Goal: Find specific page/section: Find specific page/section

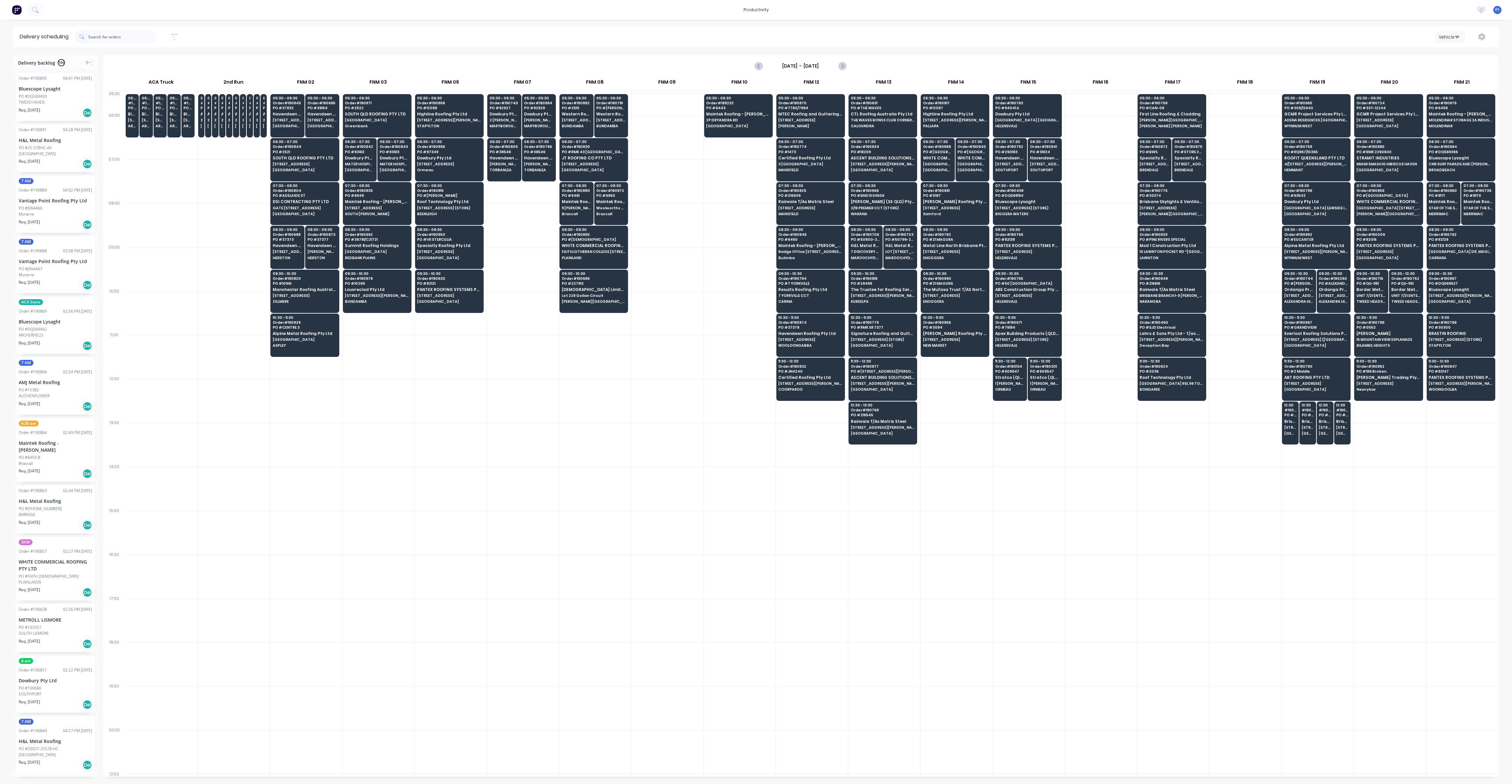
scroll to position [0, 0]
drag, startPoint x: 111, startPoint y: 42, endPoint x: 116, endPoint y: 37, distance: 7.1
click at [111, 42] on input "text" at bounding box center [123, 36] width 69 height 13
click at [116, 37] on input "text" at bounding box center [123, 36] width 69 height 13
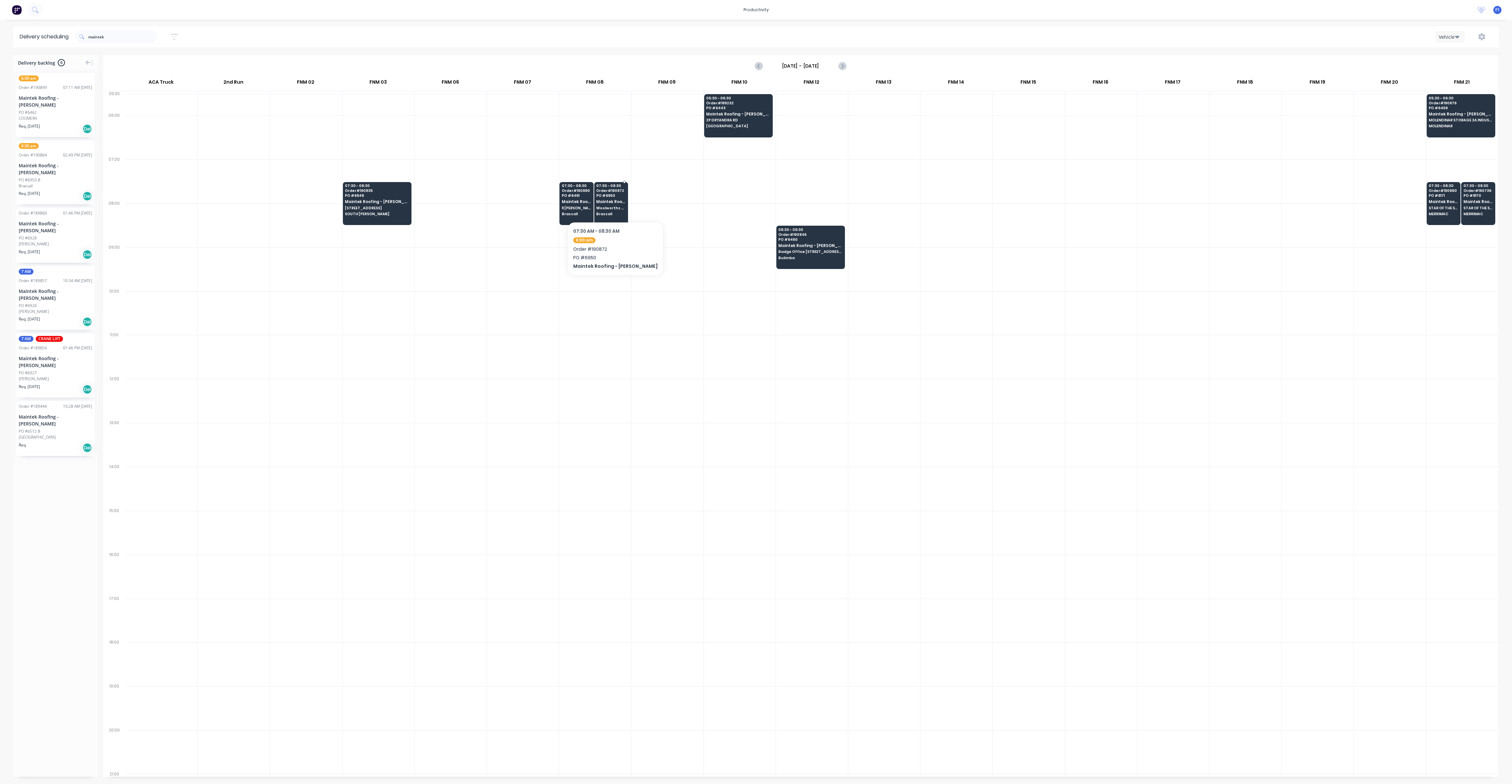
click at [614, 202] on span "Maintek Roofing - [PERSON_NAME]" at bounding box center [611, 202] width 29 height 5
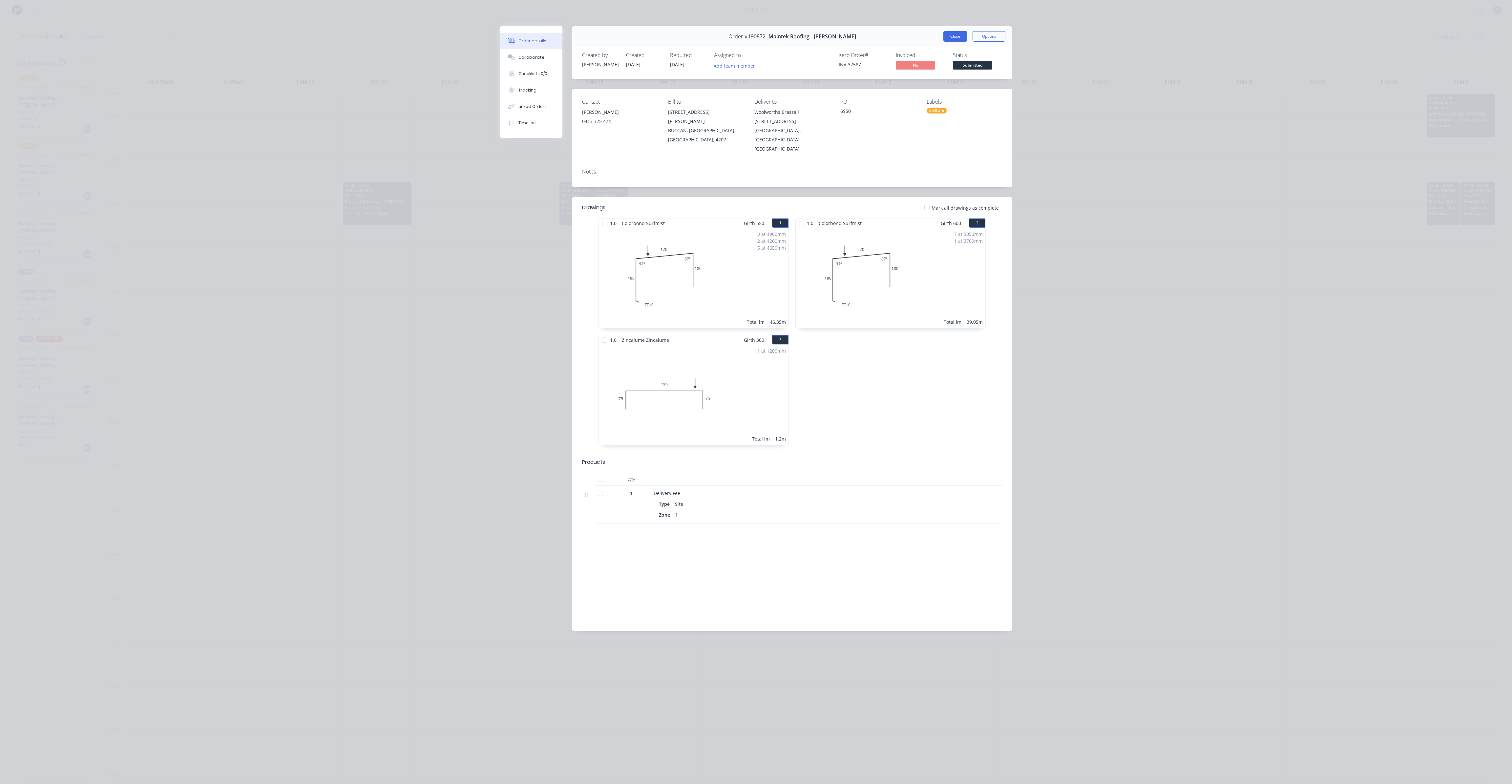
click at [954, 36] on button "Close" at bounding box center [955, 37] width 24 height 11
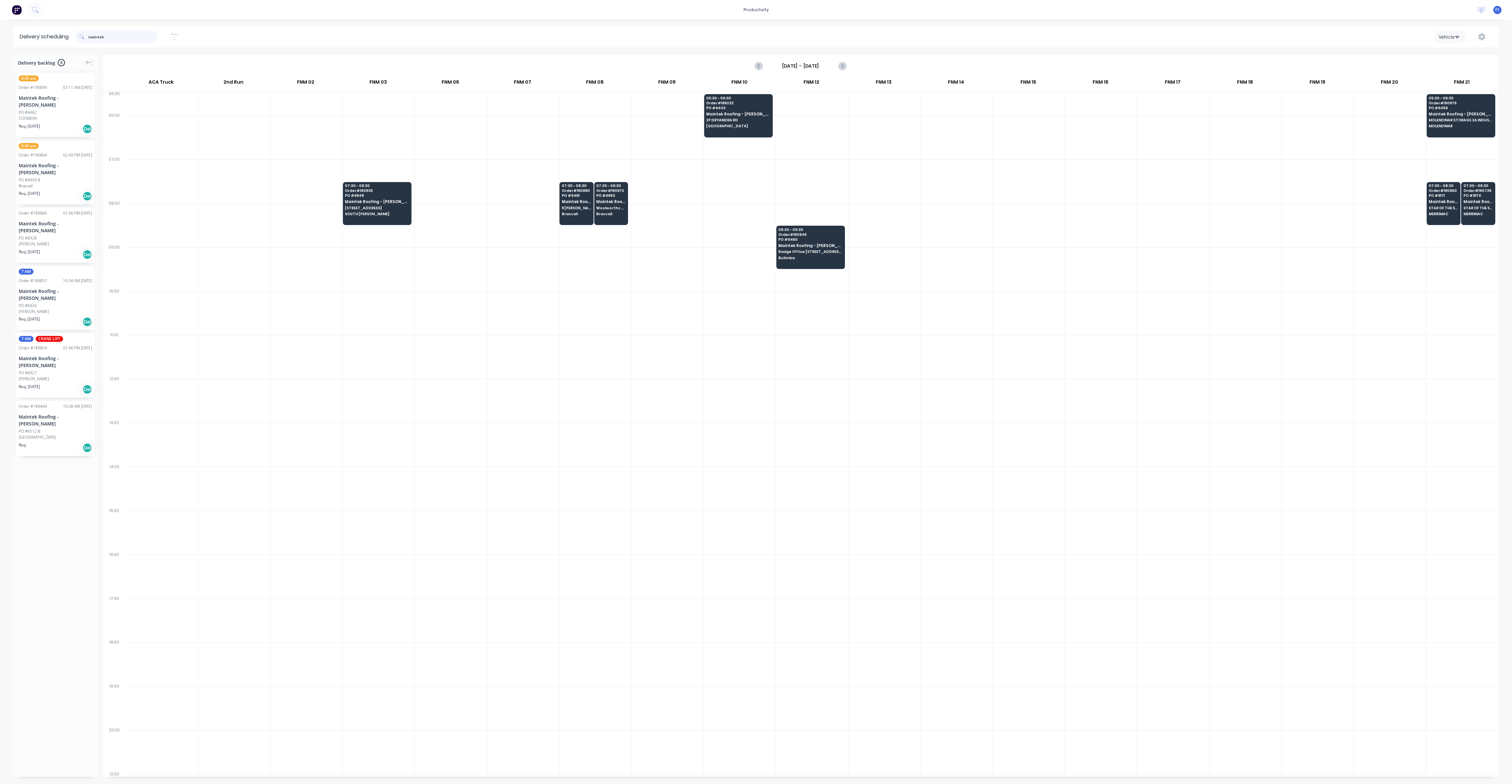
click at [122, 32] on input "maintek" at bounding box center [123, 36] width 69 height 13
type input "m"
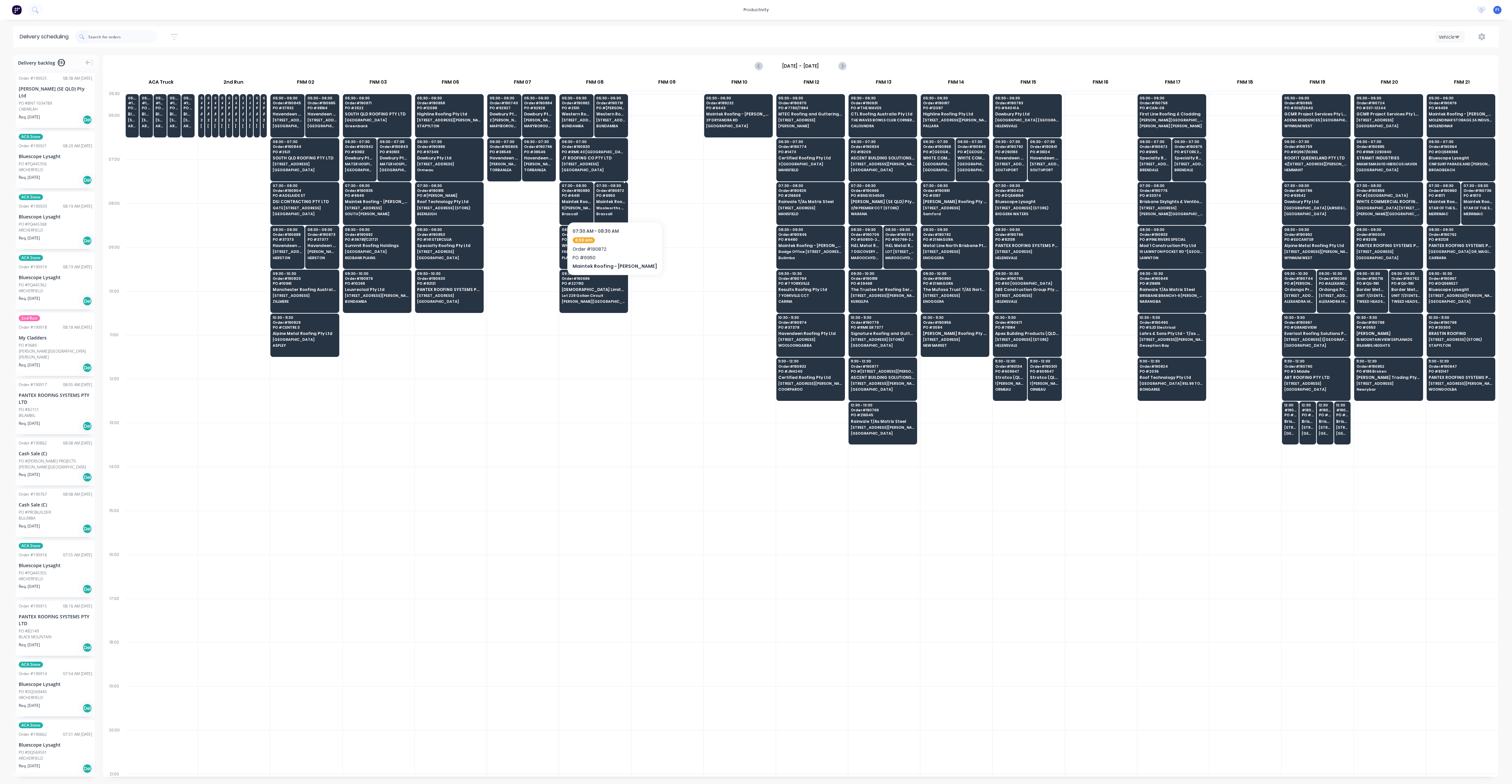
click at [613, 202] on span "Maintek Roofing - [PERSON_NAME]" at bounding box center [611, 202] width 29 height 5
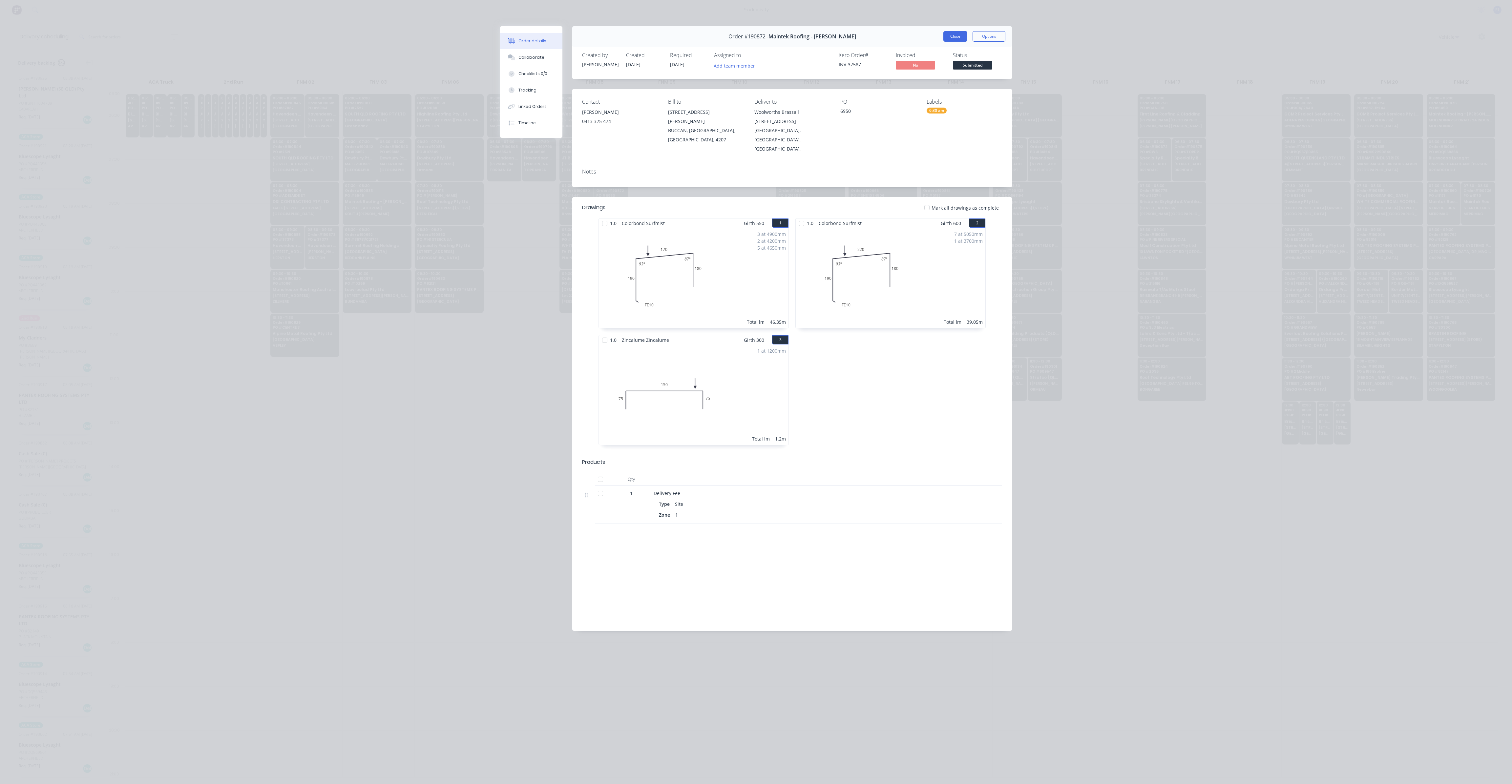
click at [955, 41] on button "Close" at bounding box center [955, 37] width 24 height 11
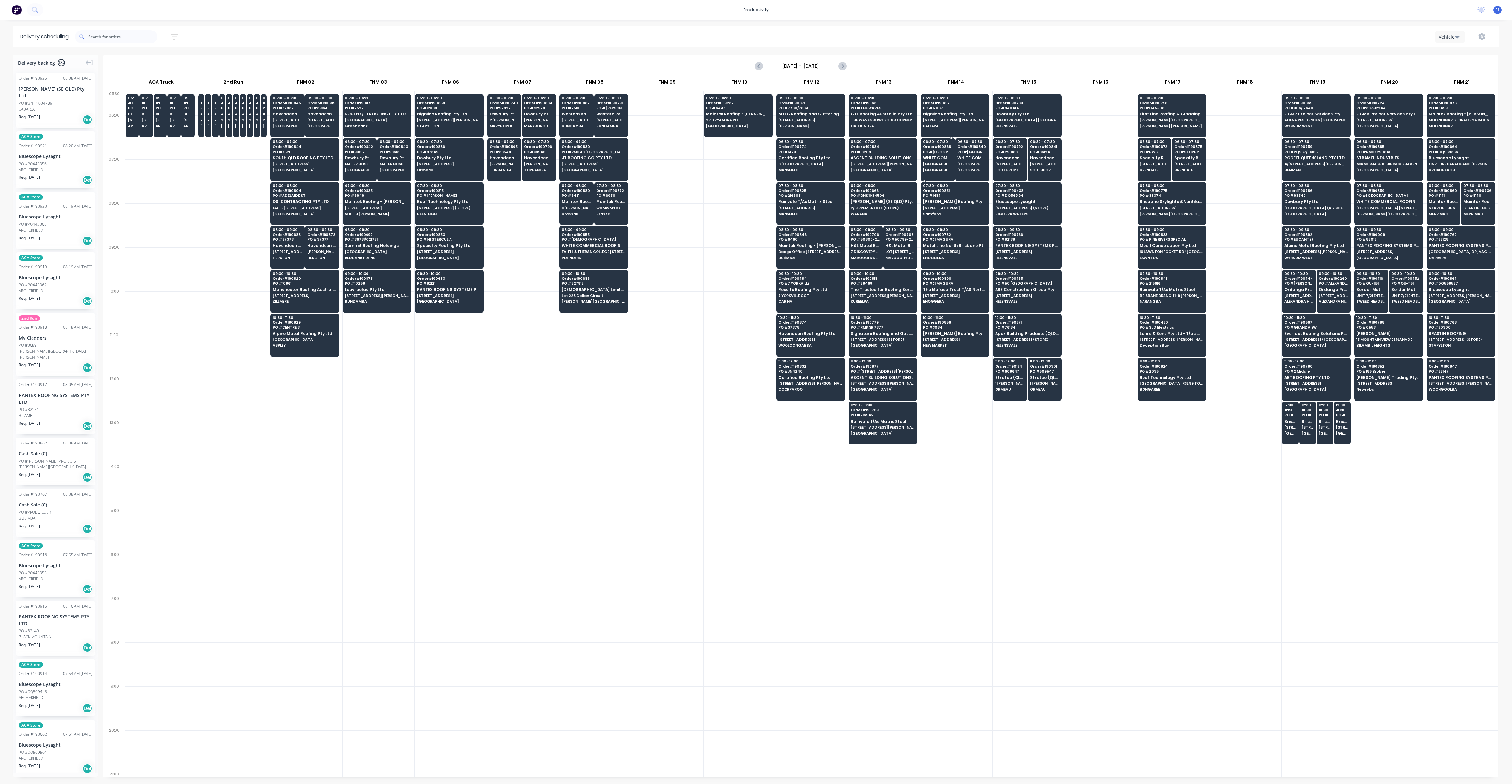
click at [940, 161] on div "06:30 - 07:30 Order # 190868 PO # [GEOGRAPHIC_DATA] WHITE COMMERCIAL ROOFING PT…" at bounding box center [938, 156] width 34 height 37
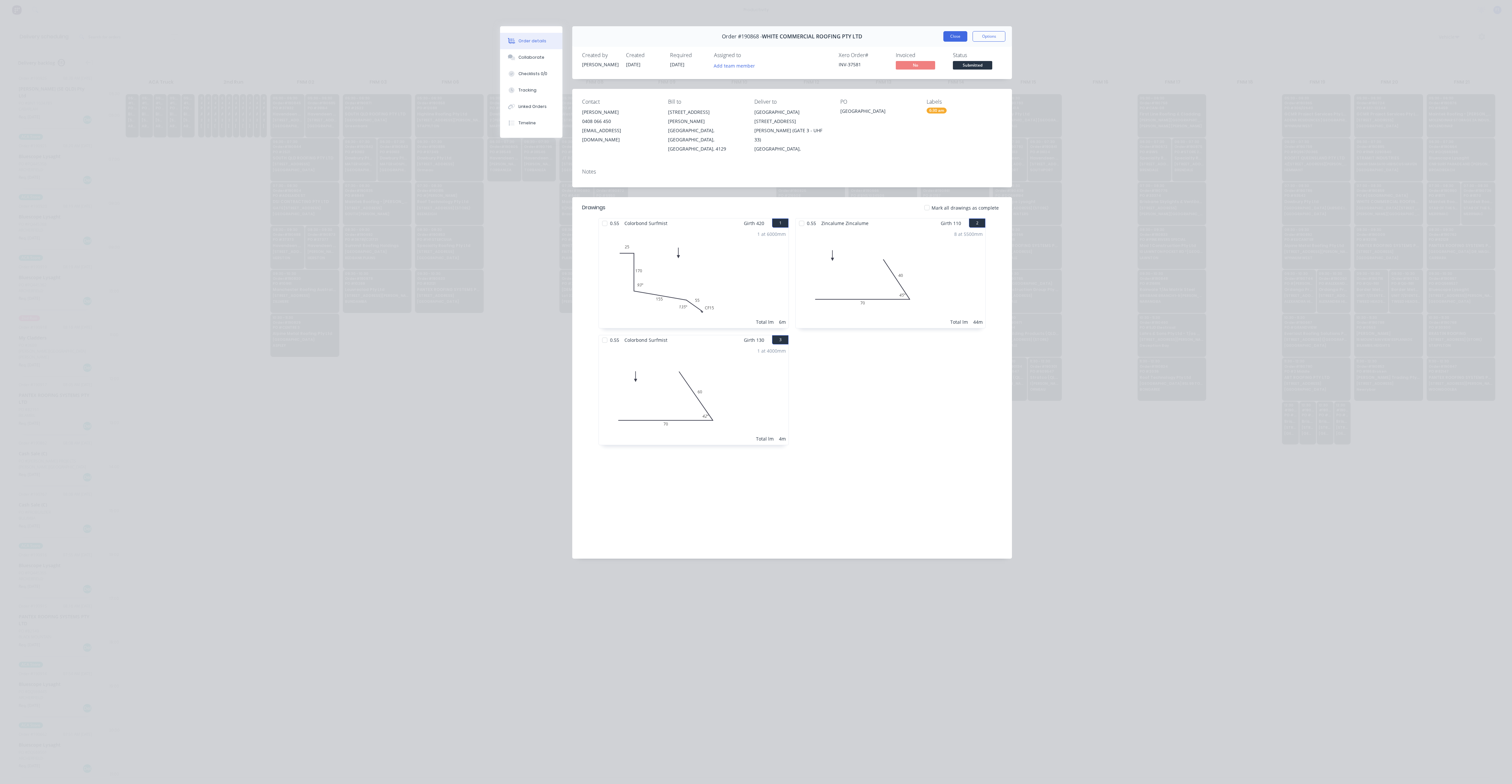
click at [956, 37] on button "Close" at bounding box center [955, 37] width 24 height 11
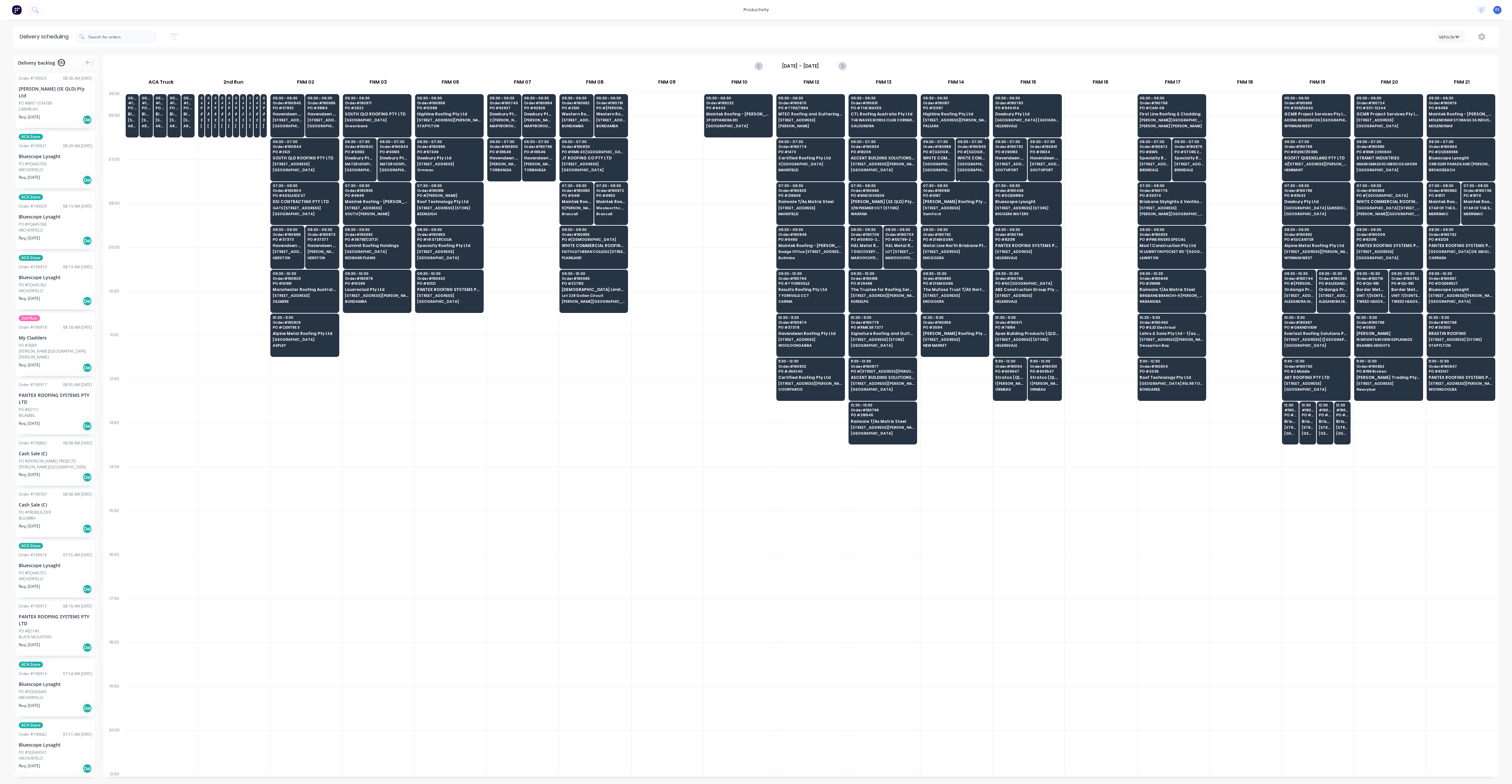
click at [939, 157] on span "WHITE COMMERCIAL ROOFING PTY LTD" at bounding box center [938, 158] width 29 height 5
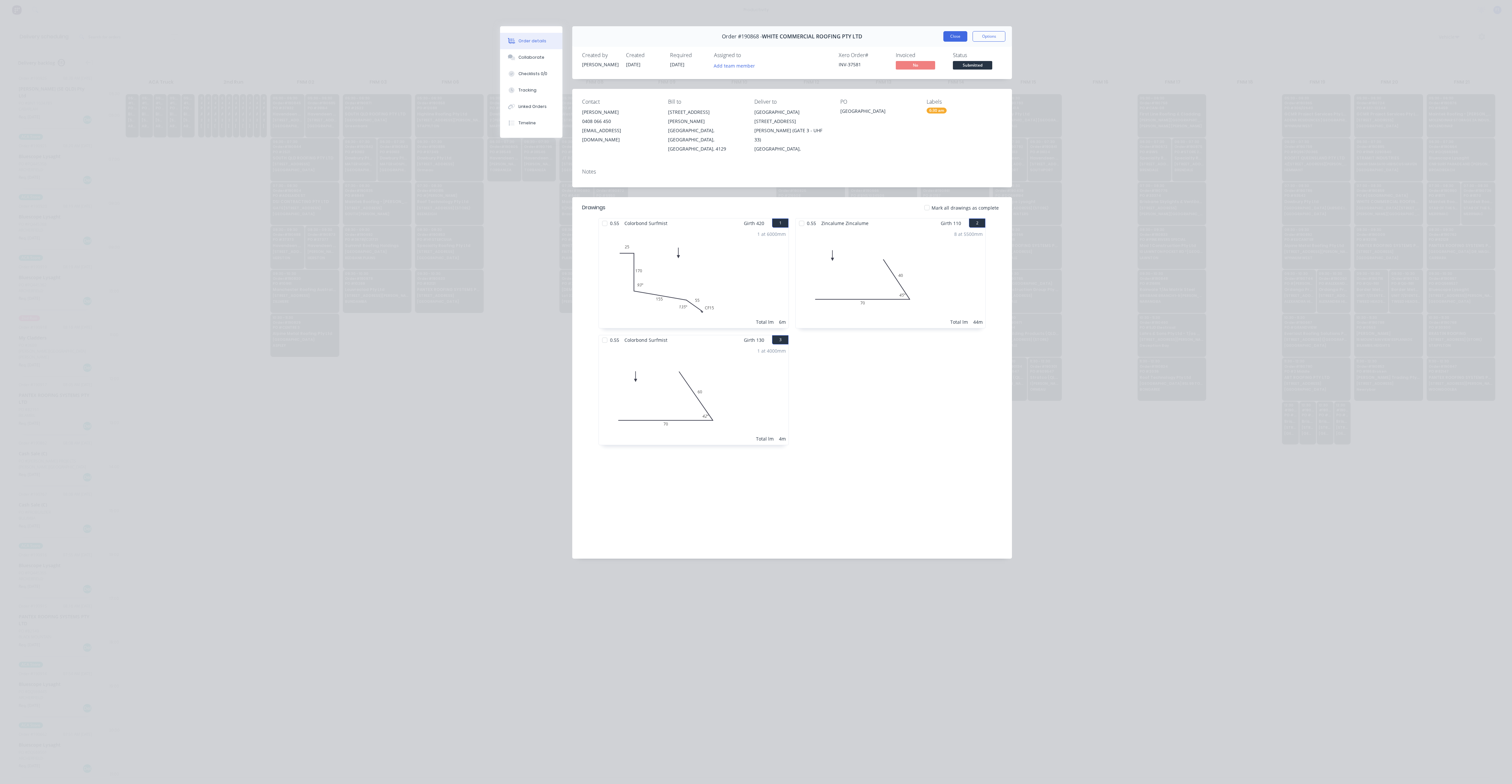
click at [959, 36] on button "Close" at bounding box center [955, 37] width 24 height 11
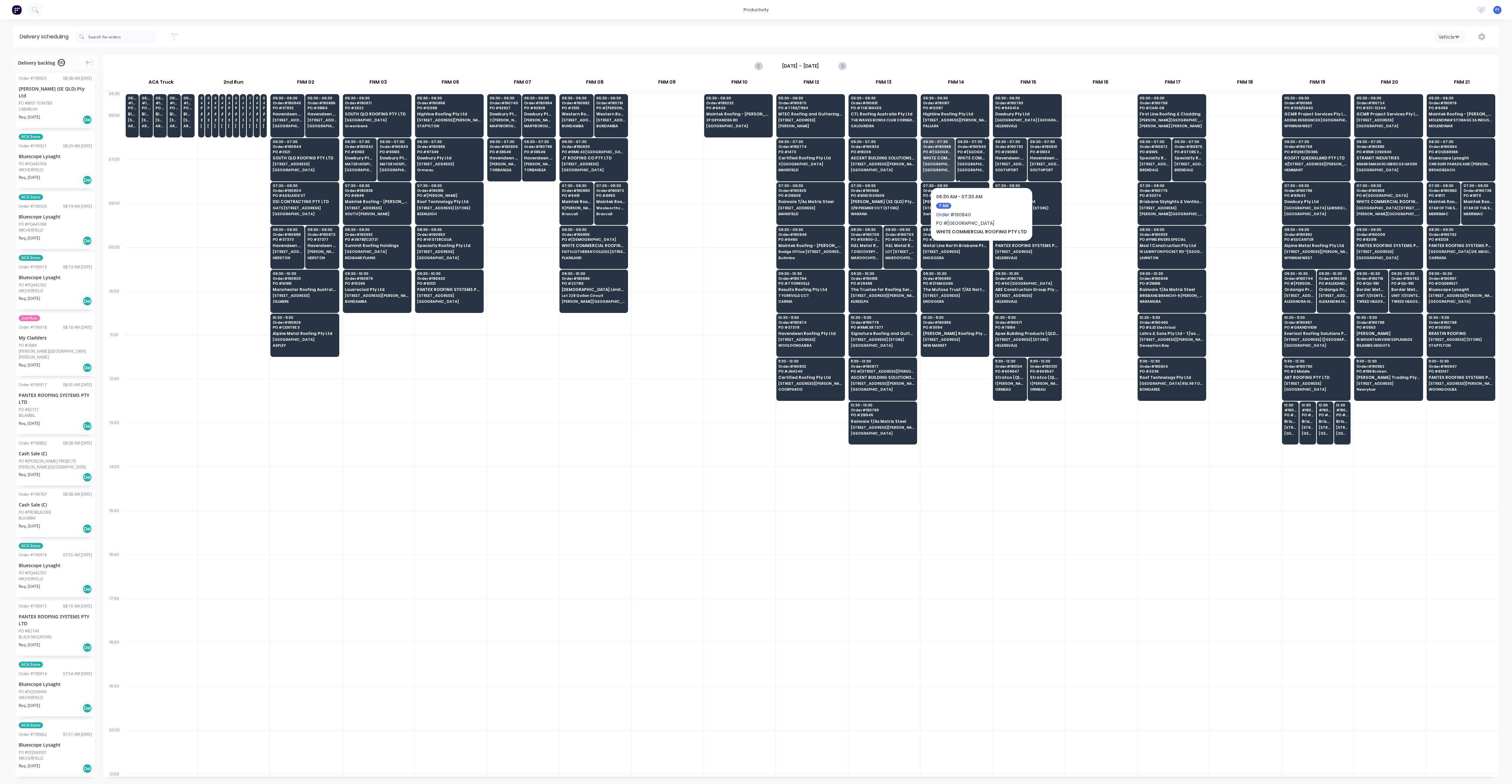
click at [976, 164] on span "[GEOGRAPHIC_DATA] [STREET_ADDRESS][PERSON_NAME] (GATE 3 - UHF 33)" at bounding box center [972, 163] width 29 height 4
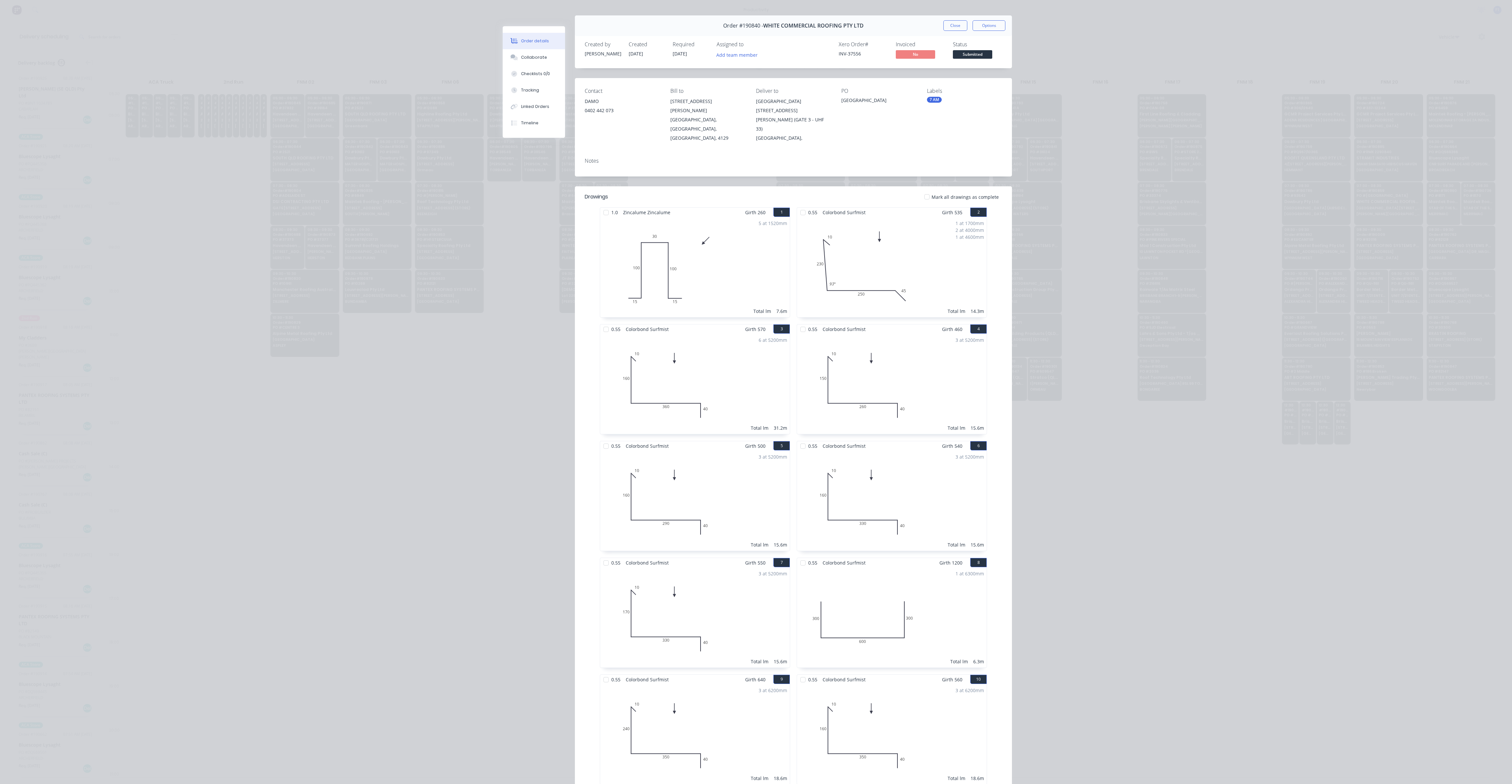
scroll to position [0, 0]
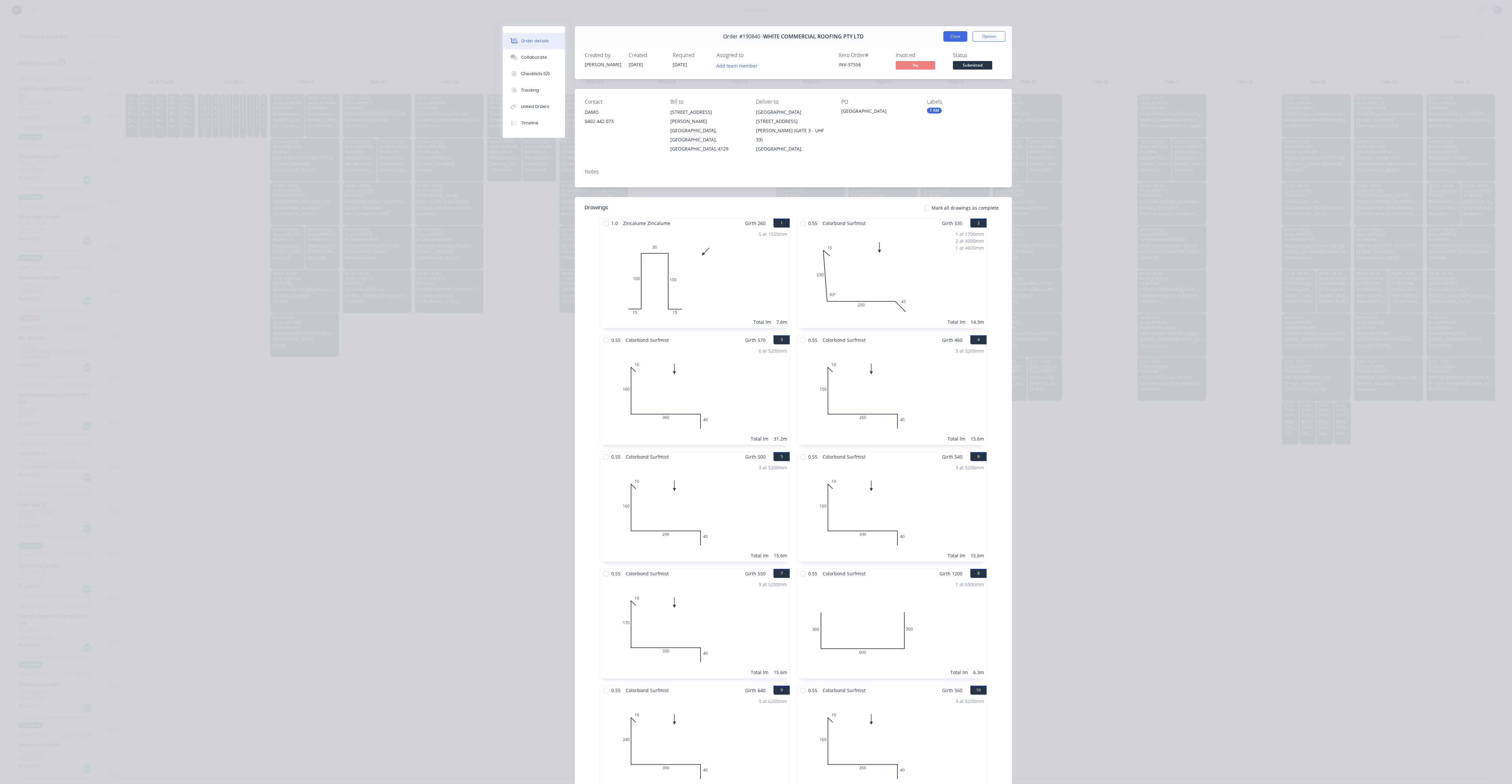
click at [943, 34] on button "Close" at bounding box center [955, 37] width 24 height 11
